Goal: Task Accomplishment & Management: Manage account settings

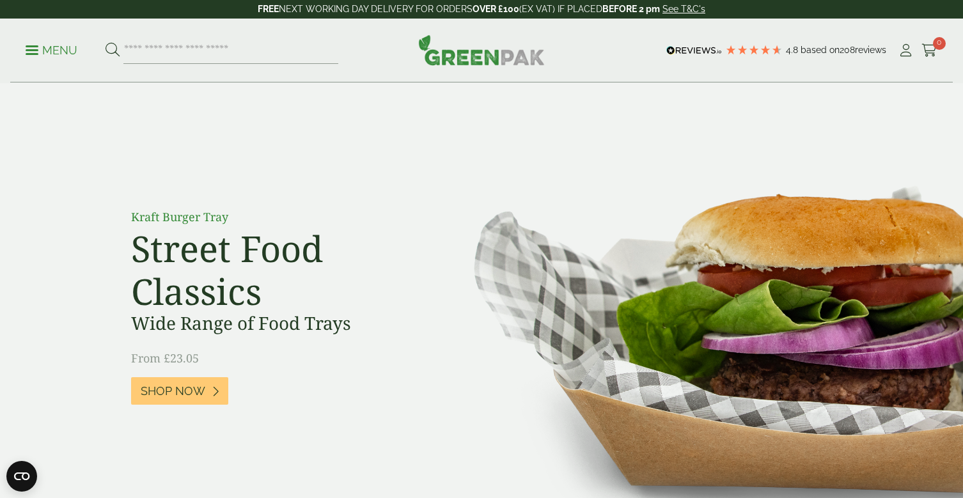
click at [39, 47] on p "Menu" at bounding box center [52, 50] width 52 height 15
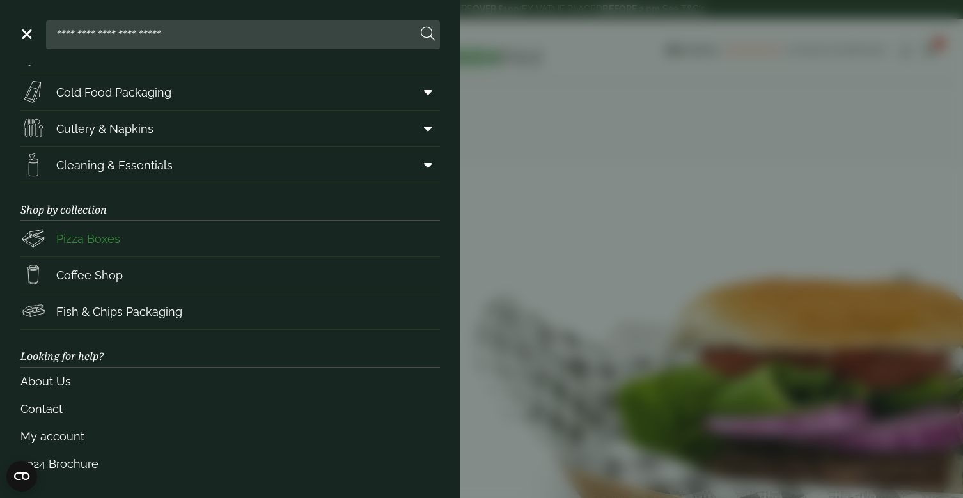
scroll to position [136, 0]
click at [62, 432] on link "My account" at bounding box center [229, 436] width 419 height 27
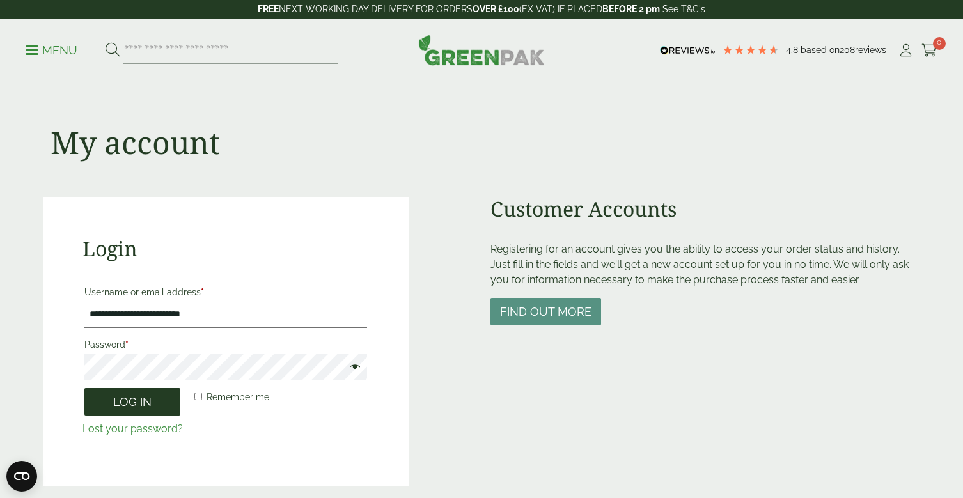
drag, startPoint x: 135, startPoint y: 405, endPoint x: 145, endPoint y: 408, distance: 10.1
click at [134, 405] on button "Log in" at bounding box center [132, 401] width 96 height 27
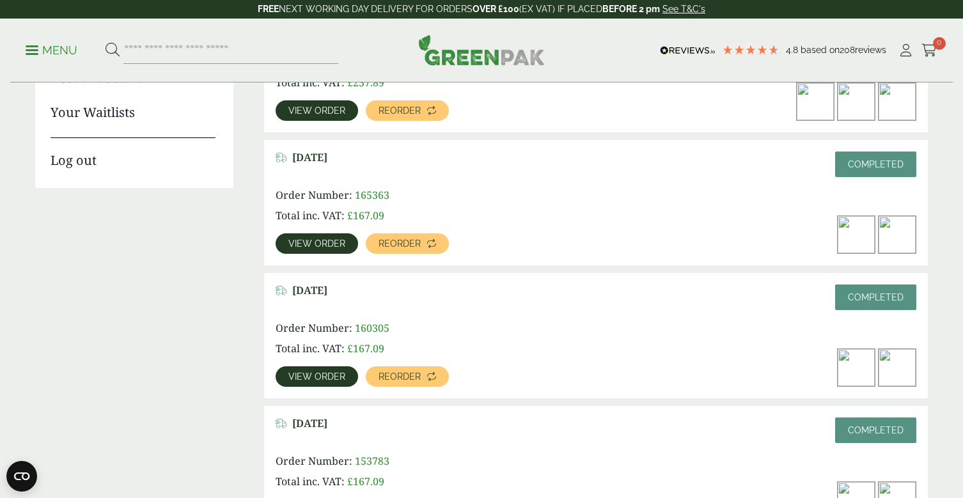
scroll to position [281, 0]
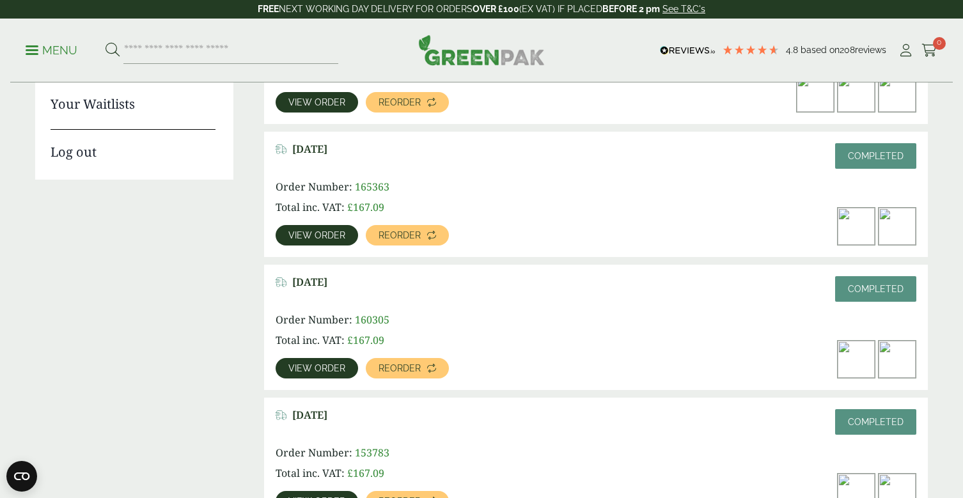
click at [331, 365] on span "View order" at bounding box center [316, 368] width 57 height 9
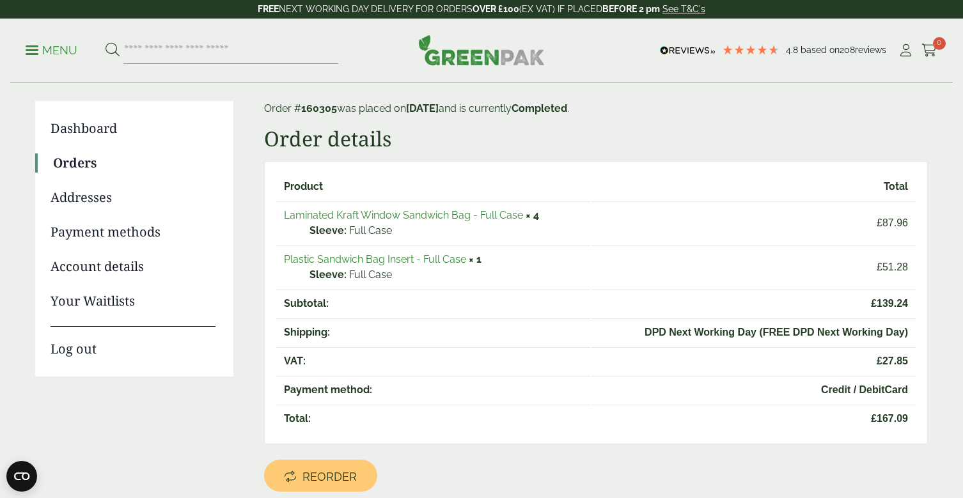
scroll to position [63, 0]
